Goal: Find specific page/section: Find specific page/section

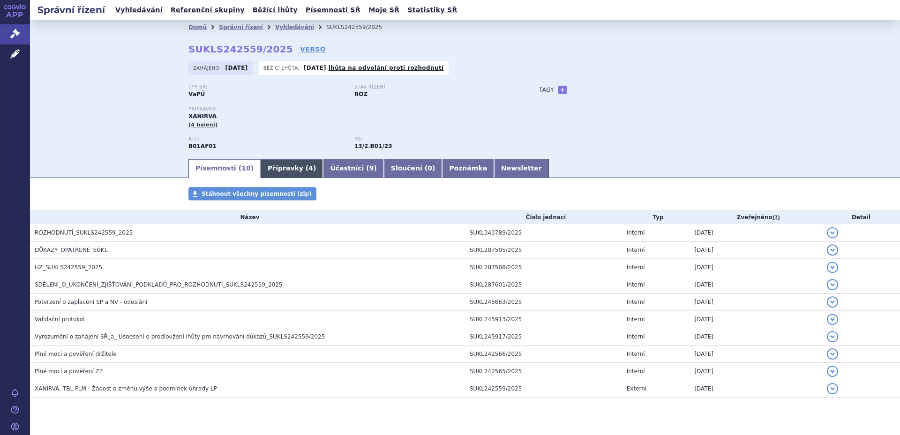
click at [279, 164] on link "Přípravky ( 4 )" at bounding box center [292, 168] width 62 height 19
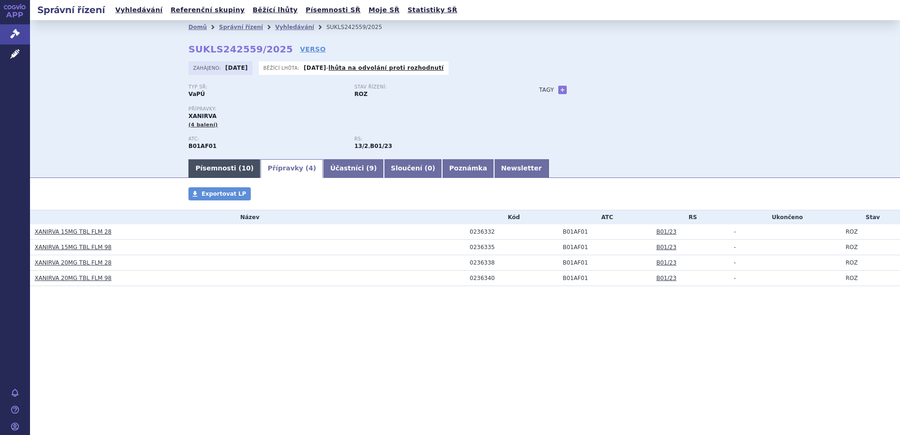
click at [239, 163] on link "Písemnosti ( 10 )" at bounding box center [224, 168] width 72 height 19
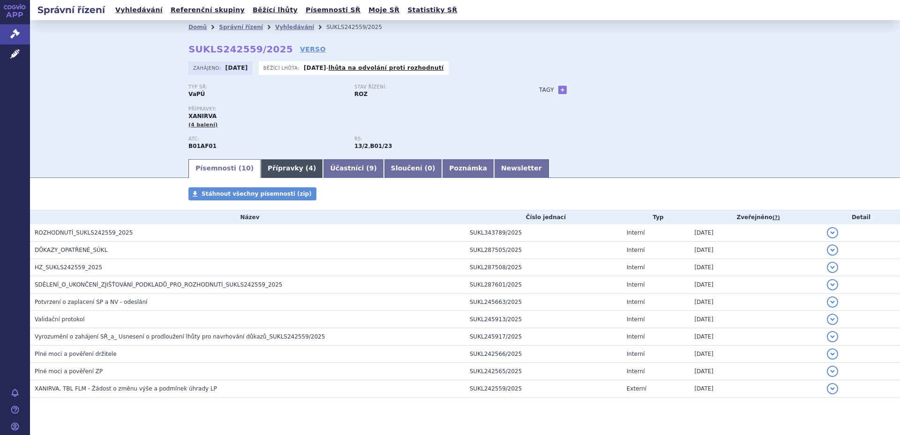
click at [270, 171] on link "Přípravky ( 4 )" at bounding box center [292, 168] width 62 height 19
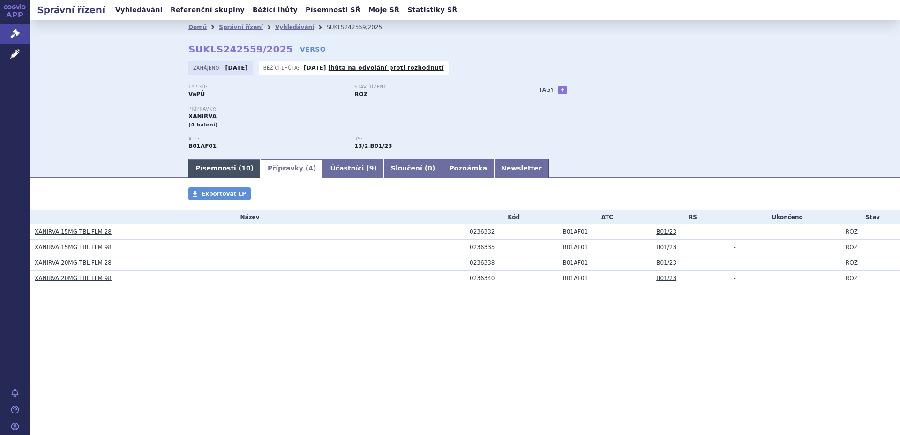
click at [223, 169] on link "Písemnosti ( 10 )" at bounding box center [224, 168] width 72 height 19
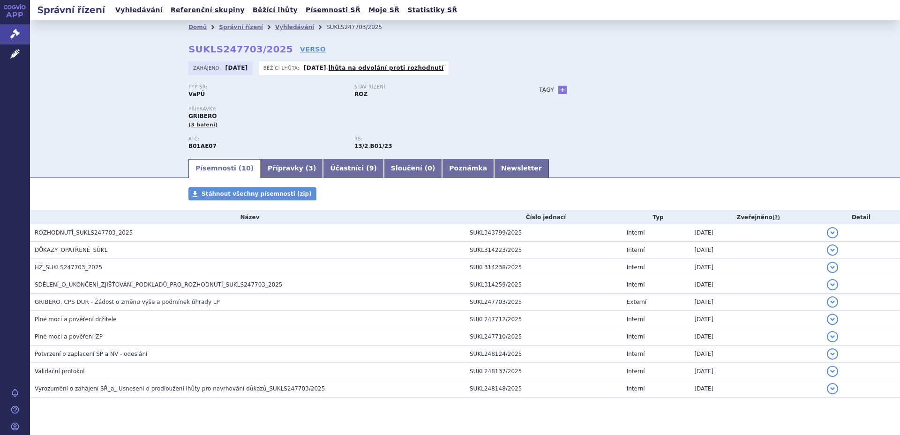
click at [194, 117] on span "GRIBERO" at bounding box center [202, 116] width 28 height 7
copy span "GRIBERO"
click at [124, 140] on div "Domů Správní řízení Vyhledávání SUKLS247703/2025 SUKLS247703/2025 VERSO Zahájen…" at bounding box center [465, 89] width 870 height 138
click at [276, 169] on link "Přípravky ( 3 )" at bounding box center [292, 168] width 62 height 19
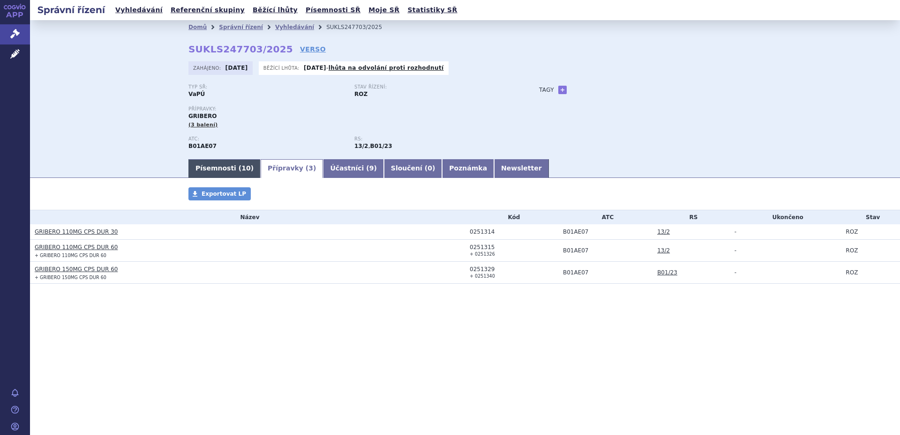
click at [215, 168] on link "Písemnosti ( 10 )" at bounding box center [224, 168] width 72 height 19
